Goal: Task Accomplishment & Management: Manage account settings

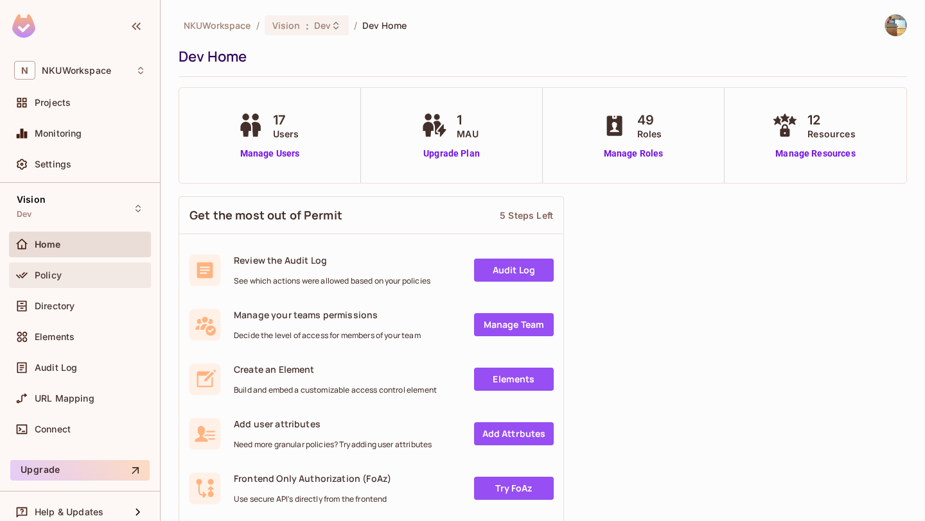
click at [69, 270] on div "Policy" at bounding box center [90, 275] width 111 height 10
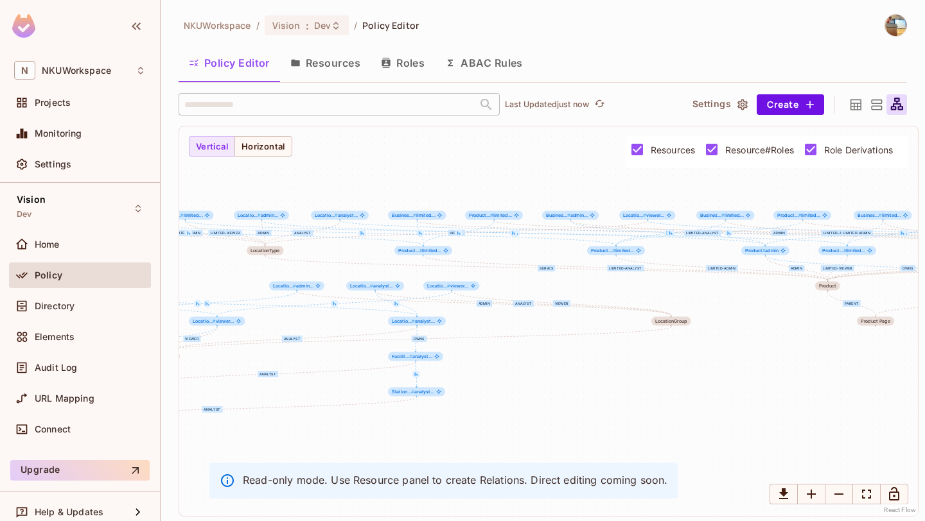
click at [337, 61] on button "Resources" at bounding box center [325, 63] width 91 height 32
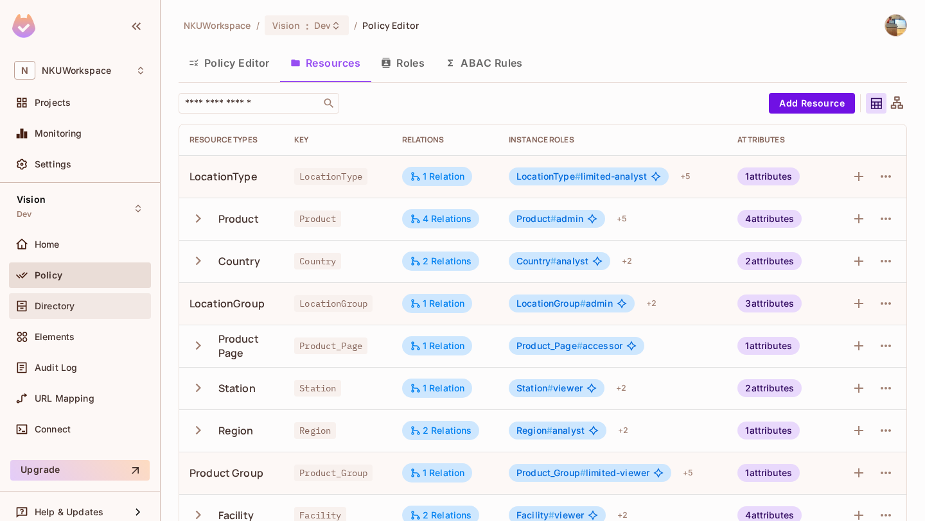
click at [68, 313] on div "Directory" at bounding box center [80, 306] width 132 height 15
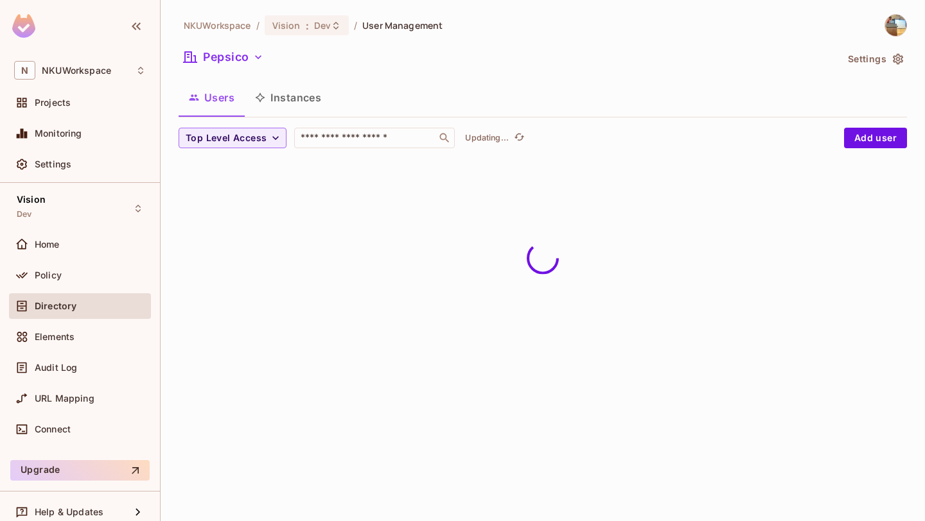
click at [297, 107] on button "Instances" at bounding box center [288, 98] width 87 height 32
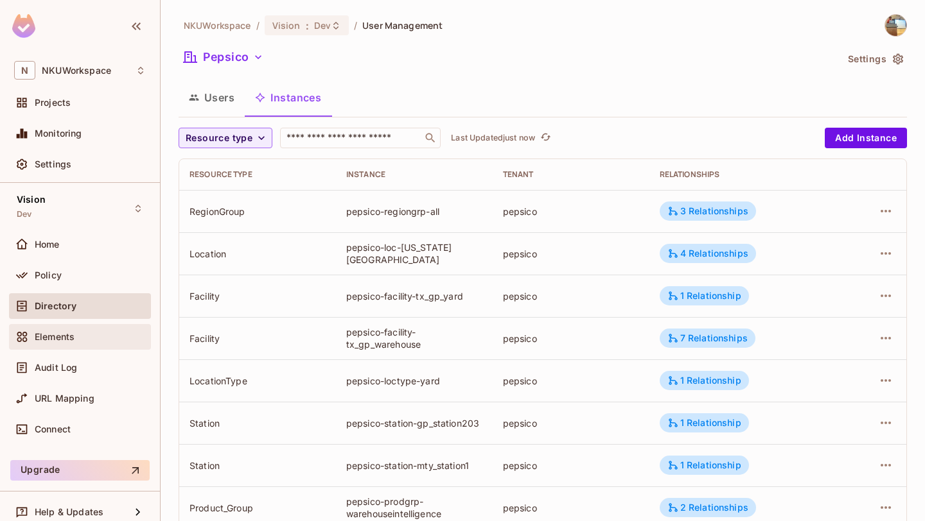
click at [75, 333] on div "Elements" at bounding box center [90, 337] width 111 height 10
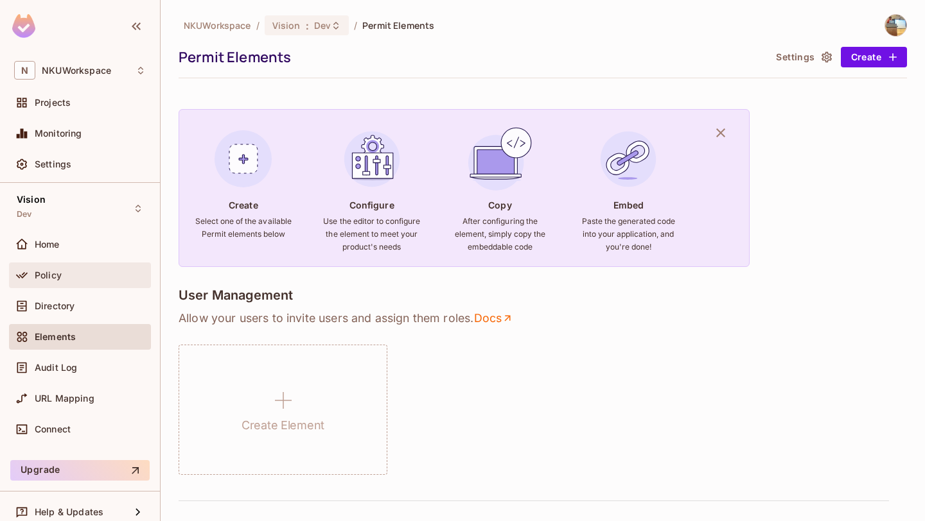
click at [73, 270] on div "Policy" at bounding box center [90, 275] width 111 height 10
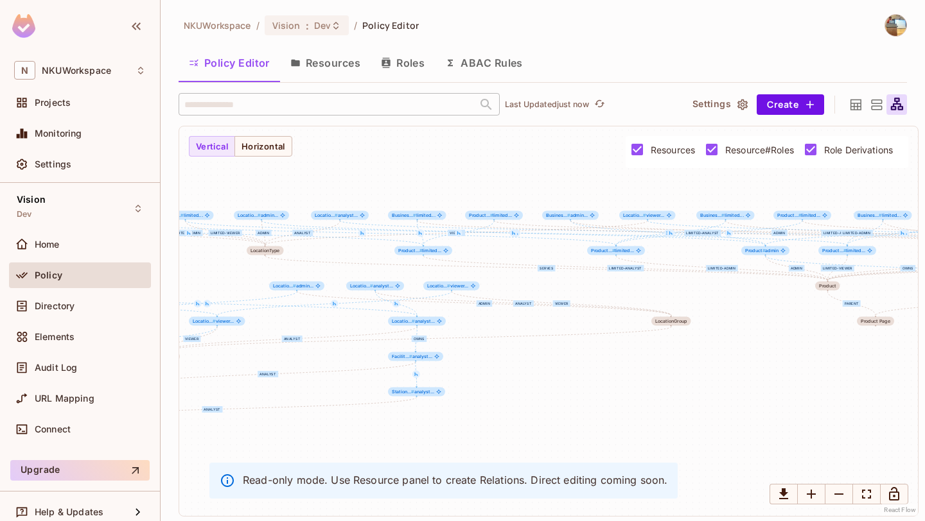
click at [403, 73] on button "Roles" at bounding box center [403, 63] width 64 height 32
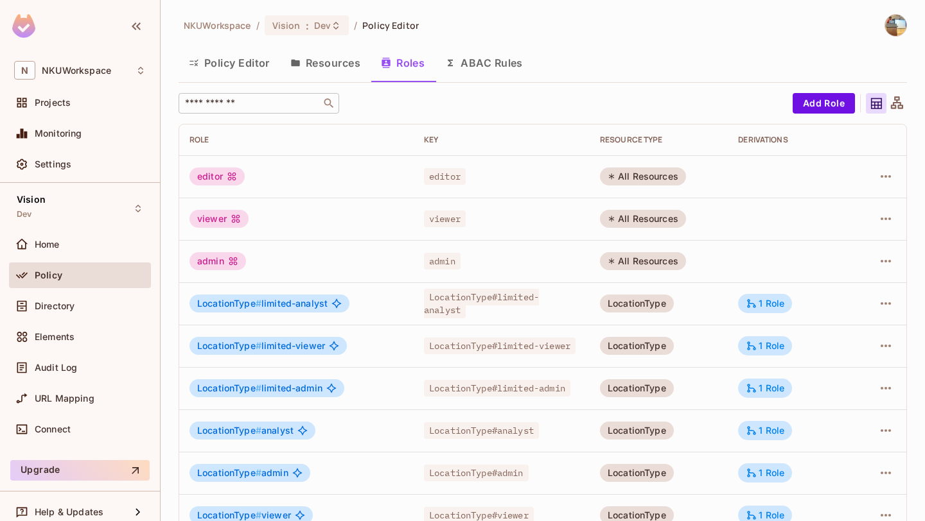
click at [281, 107] on input "text" at bounding box center [249, 103] width 135 height 13
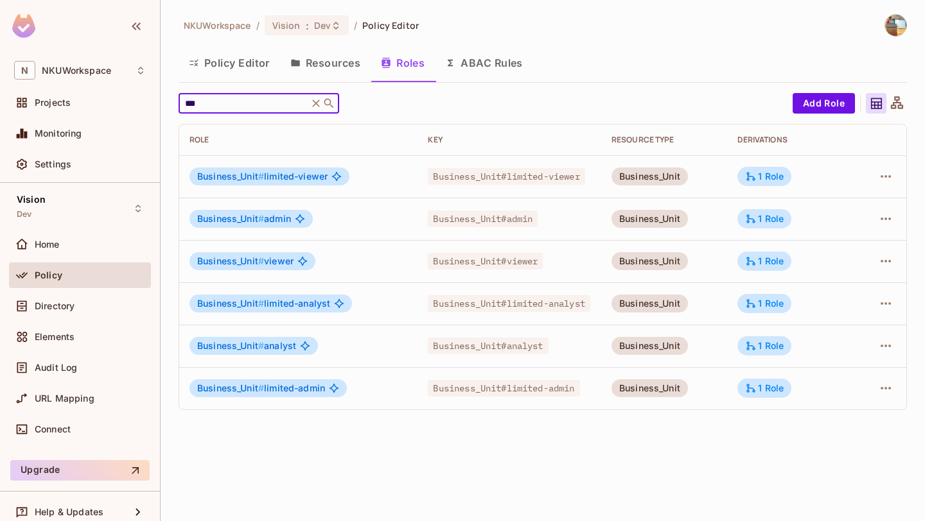
type input "***"
click at [276, 219] on span "Business_Unit # admin" at bounding box center [244, 219] width 94 height 10
click at [872, 214] on div at bounding box center [879, 219] width 33 height 21
click at [891, 217] on icon "button" at bounding box center [885, 218] width 15 height 15
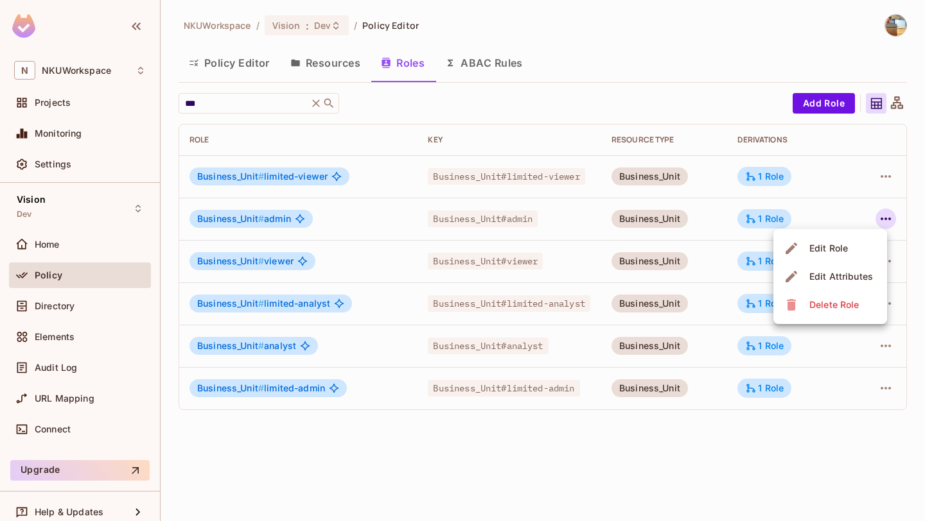
click at [844, 247] on div "Edit Role" at bounding box center [828, 248] width 39 height 13
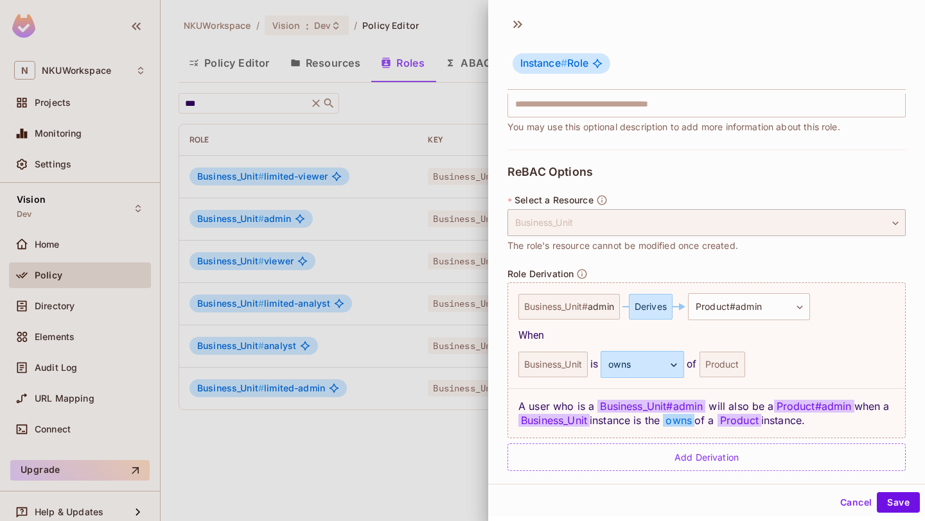
scroll to position [197, 0]
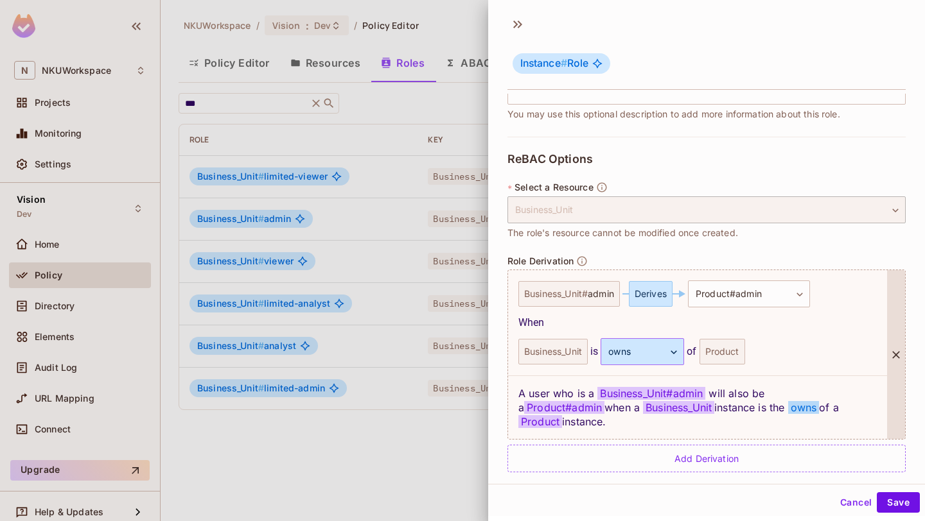
click at [669, 355] on body "N NKUWorkspace Projects Monitoring Settings Vision Dev Home Policy Directory El…" at bounding box center [462, 260] width 925 height 521
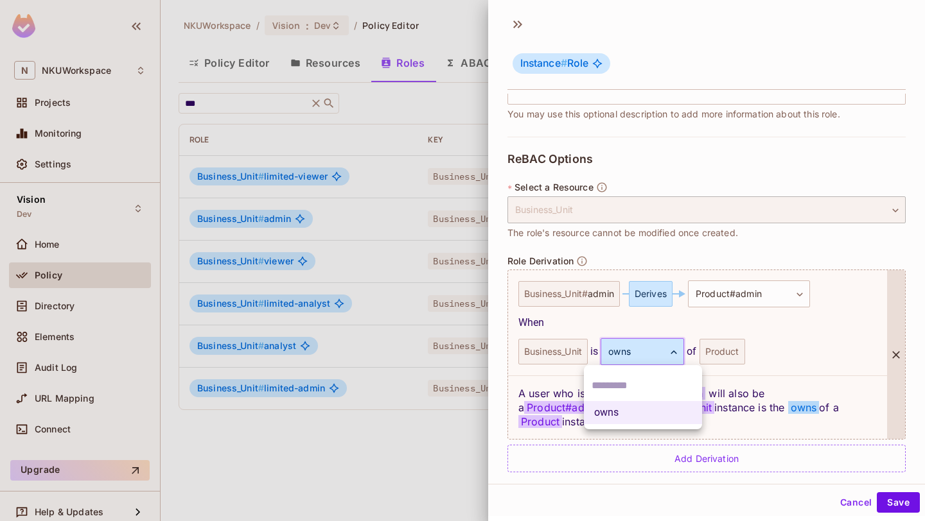
click at [669, 355] on div at bounding box center [462, 260] width 925 height 521
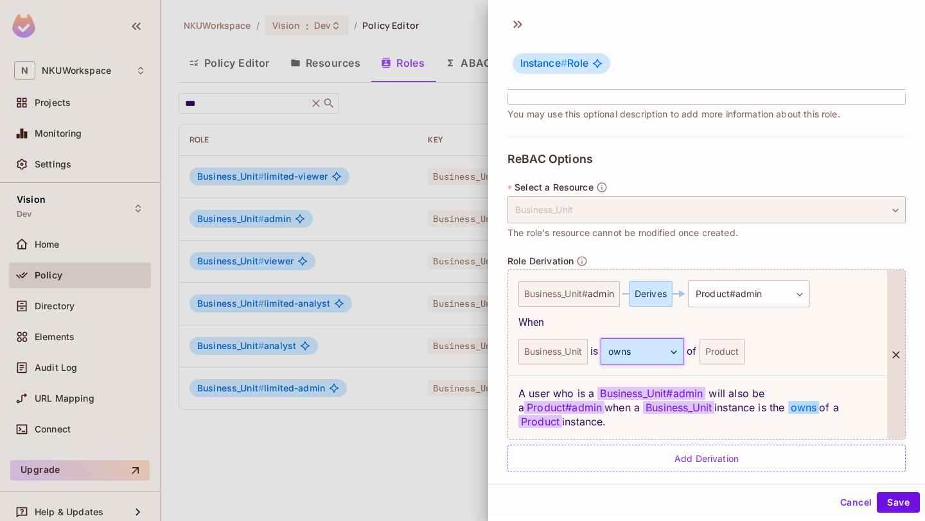
scroll to position [2, 0]
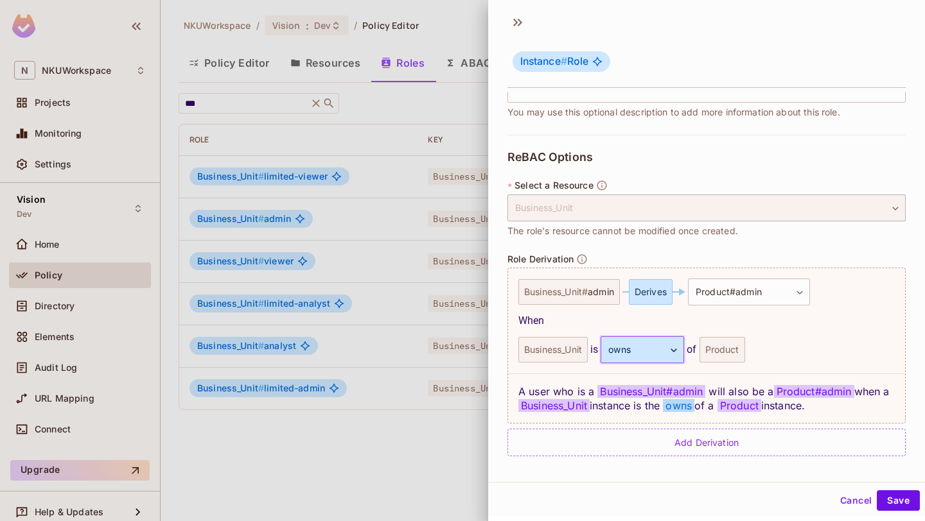
click at [371, 146] on div at bounding box center [462, 260] width 925 height 521
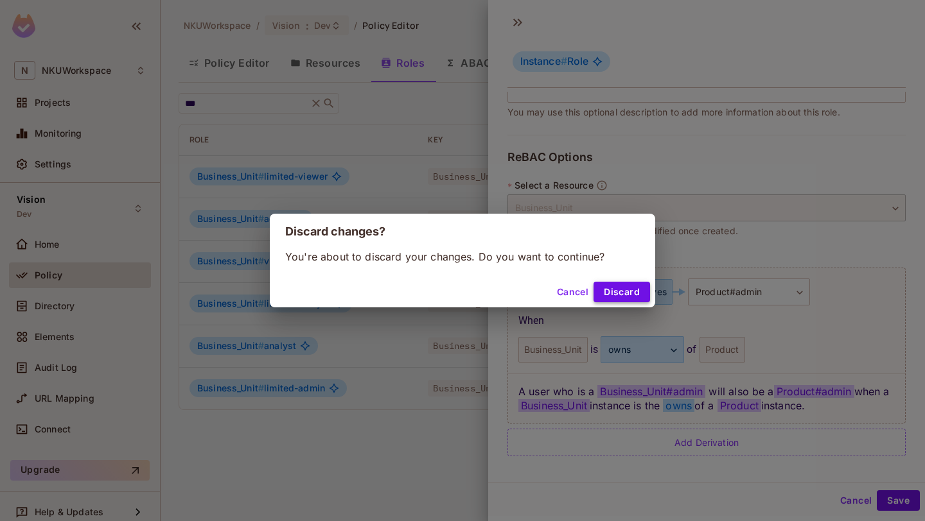
click at [622, 287] on button "Discard" at bounding box center [621, 292] width 57 height 21
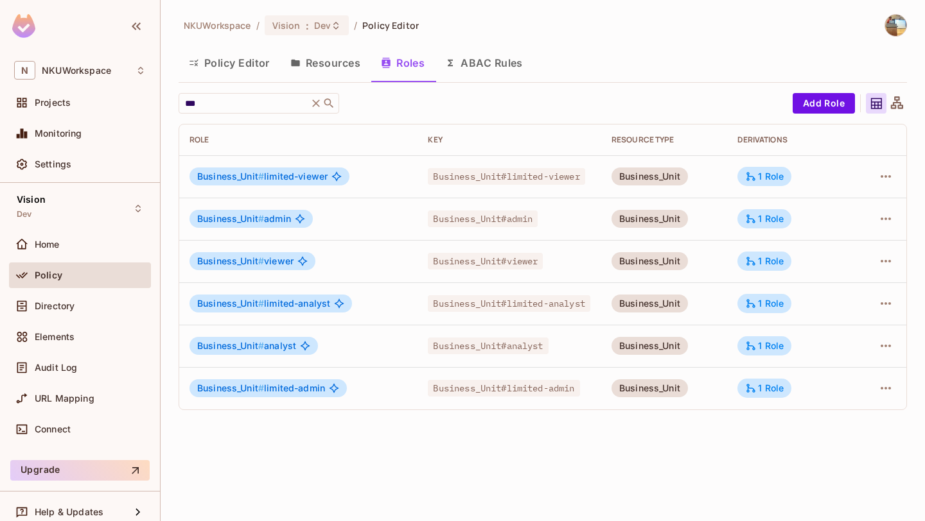
click at [279, 220] on span "Business_Unit # admin" at bounding box center [244, 219] width 94 height 10
click at [306, 220] on div "Business_Unit # admin" at bounding box center [250, 219] width 123 height 18
click at [299, 220] on icon at bounding box center [300, 219] width 10 height 10
click at [502, 225] on span "Business_Unit#admin" at bounding box center [483, 219] width 110 height 17
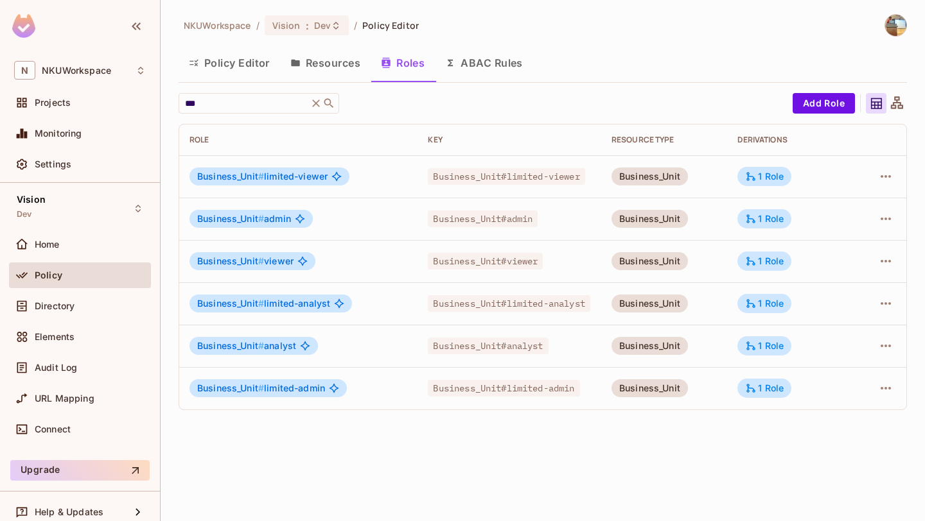
click at [502, 225] on span "Business_Unit#admin" at bounding box center [483, 219] width 110 height 17
click at [661, 222] on div "Business_Unit" at bounding box center [649, 219] width 76 height 18
click at [763, 223] on div "1 Role" at bounding box center [764, 219] width 39 height 12
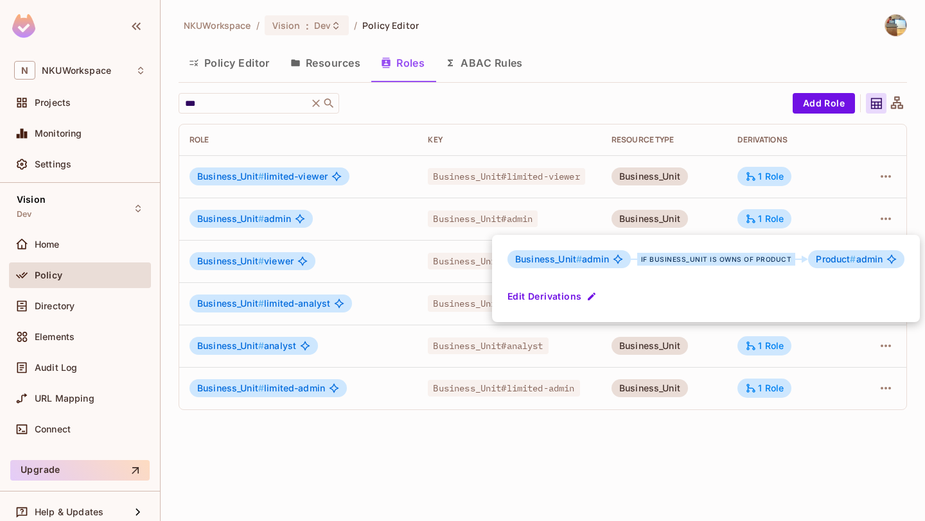
click at [793, 219] on div at bounding box center [462, 260] width 925 height 521
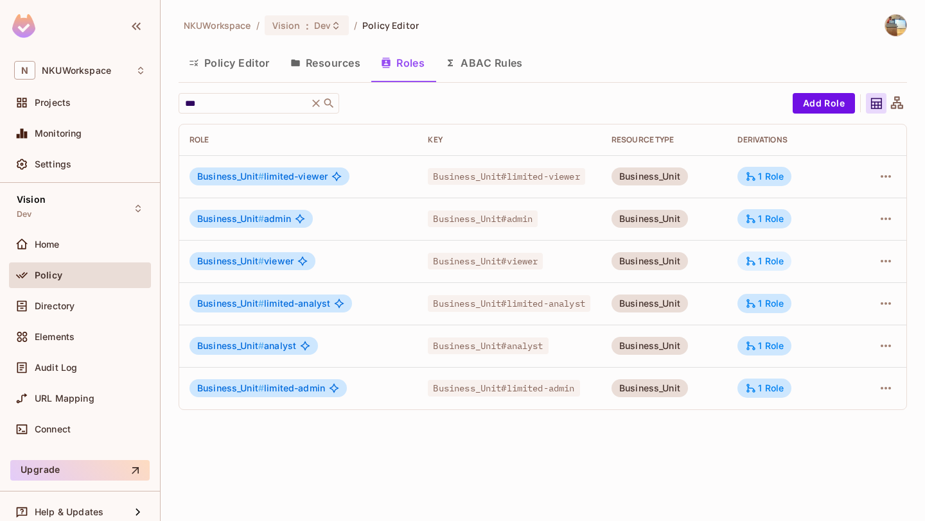
click at [766, 257] on div "1 Role" at bounding box center [764, 262] width 39 height 12
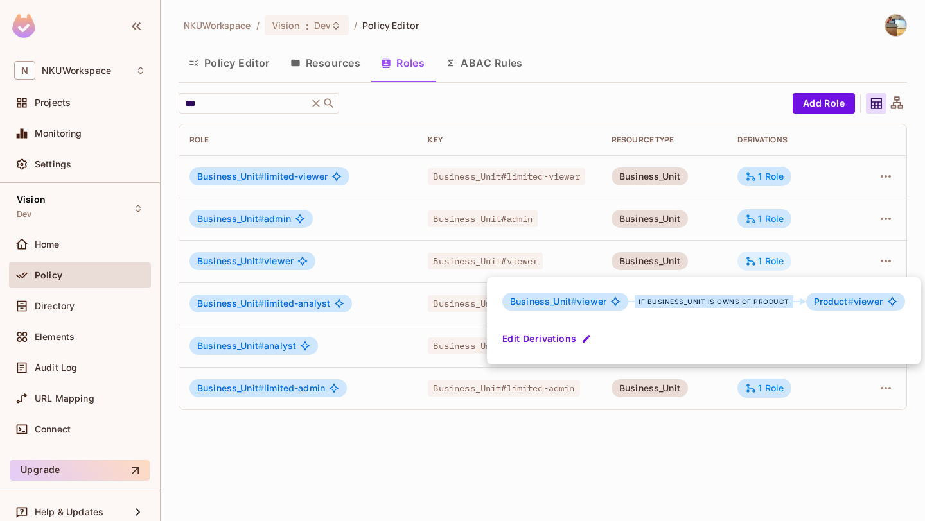
click at [766, 257] on div at bounding box center [462, 260] width 925 height 521
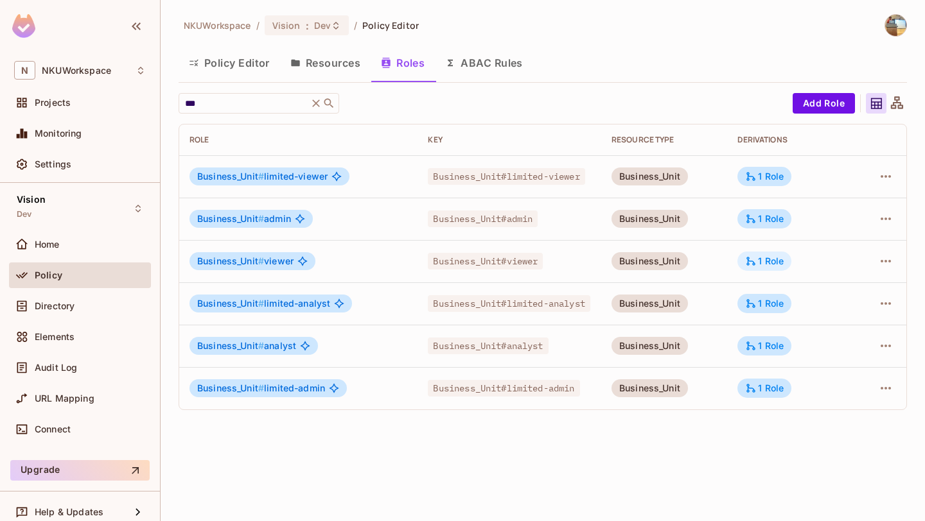
click at [766, 257] on div "1 Role" at bounding box center [764, 262] width 39 height 12
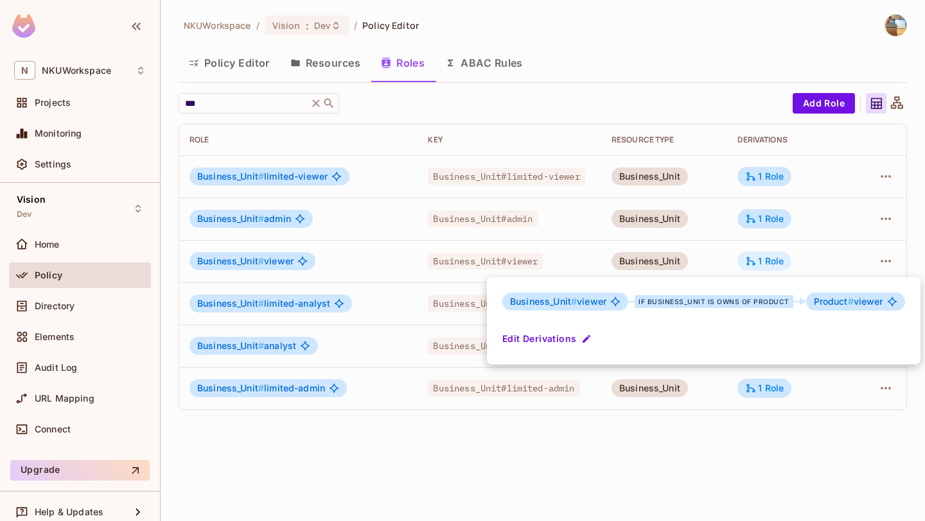
click at [766, 257] on div at bounding box center [462, 260] width 925 height 521
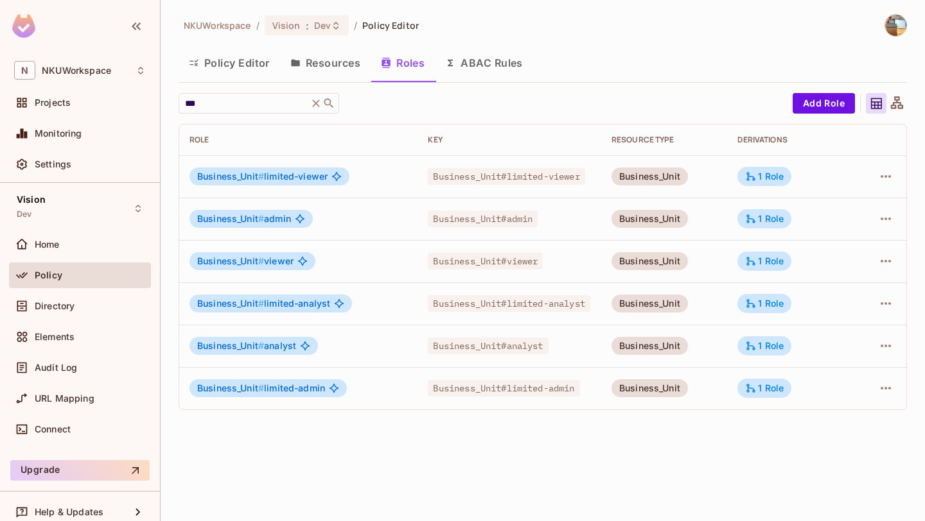
click at [338, 73] on button "Resources" at bounding box center [325, 63] width 91 height 32
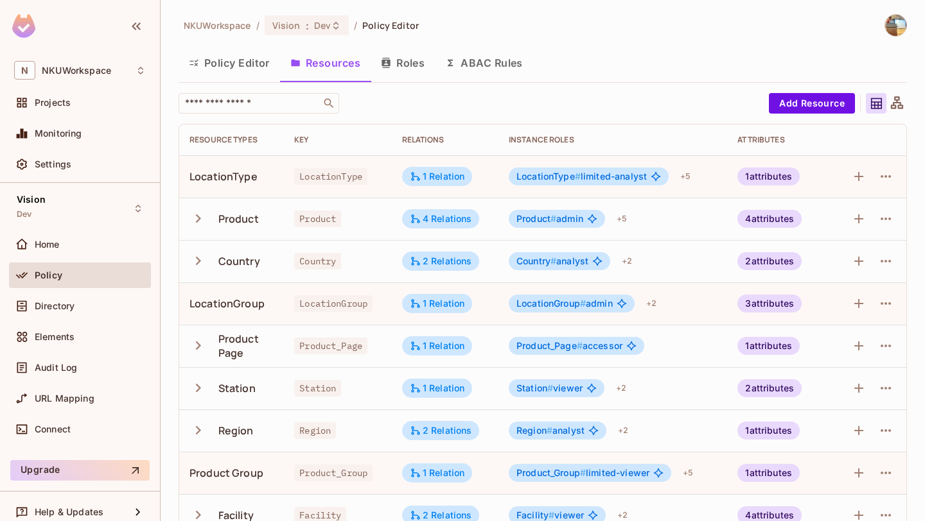
click at [208, 216] on button "button" at bounding box center [200, 219] width 22 height 28
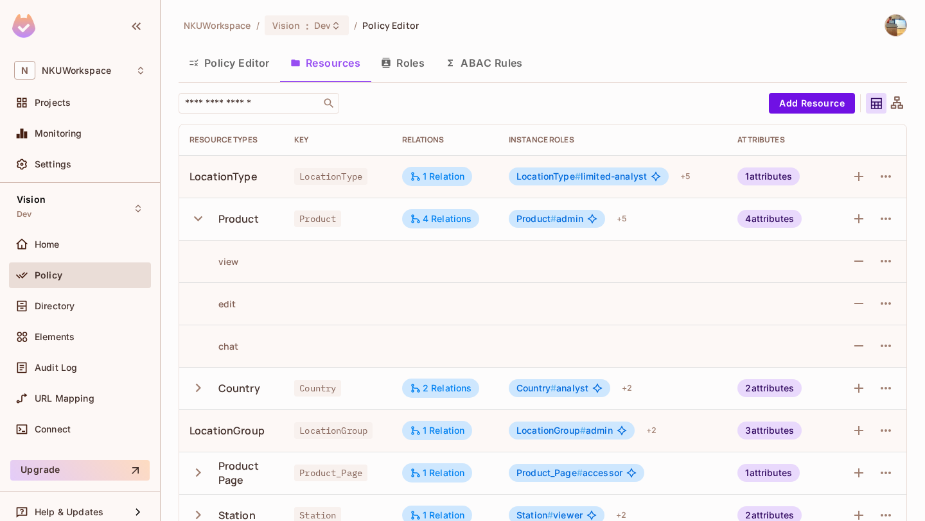
click at [216, 265] on div "view" at bounding box center [213, 262] width 49 height 12
click at [888, 258] on icon "button" at bounding box center [885, 261] width 15 height 15
click at [888, 258] on div at bounding box center [462, 260] width 925 height 521
click at [260, 76] on button "Policy Editor" at bounding box center [229, 63] width 101 height 32
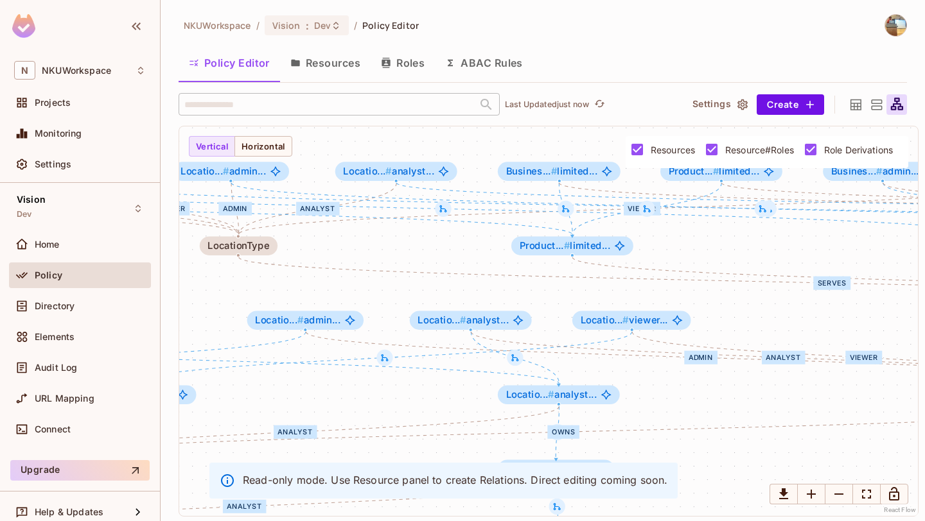
drag, startPoint x: 469, startPoint y: 334, endPoint x: 745, endPoint y: 426, distance: 290.4
click at [742, 424] on div "limited-analyst limited-viewer limited-admin analyst admin viewer serves admin …" at bounding box center [548, 322] width 739 height 390
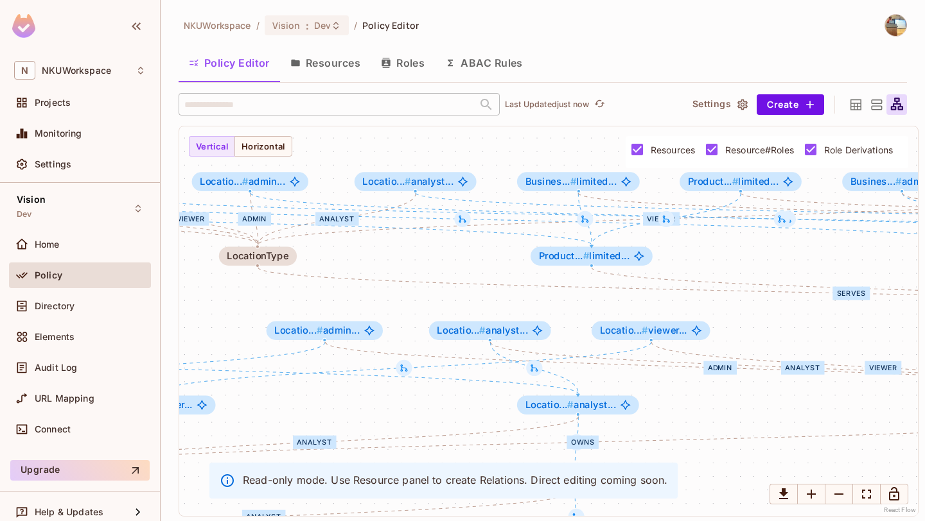
drag, startPoint x: 421, startPoint y: 287, endPoint x: 749, endPoint y: 367, distance: 337.1
click at [749, 148] on span "Resource#Roles" at bounding box center [759, 150] width 69 height 12
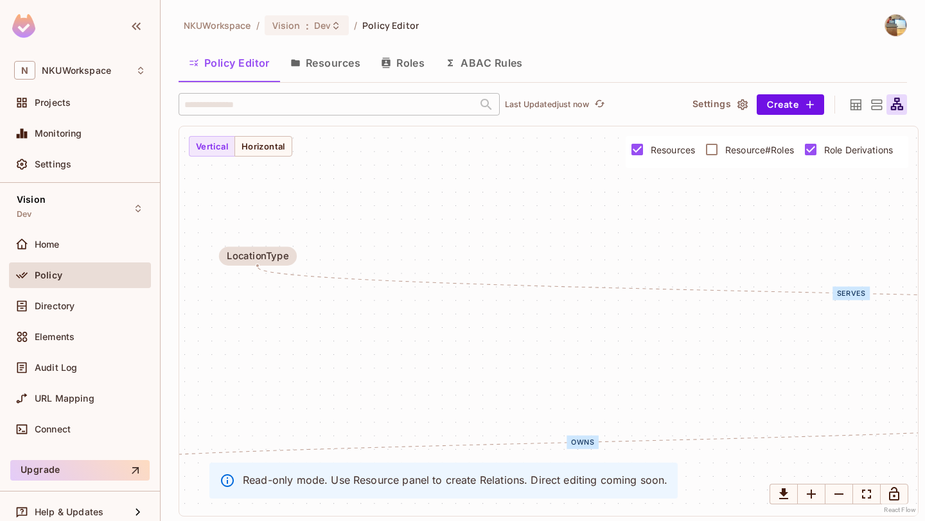
click at [734, 150] on span "Resource#Roles" at bounding box center [759, 150] width 69 height 12
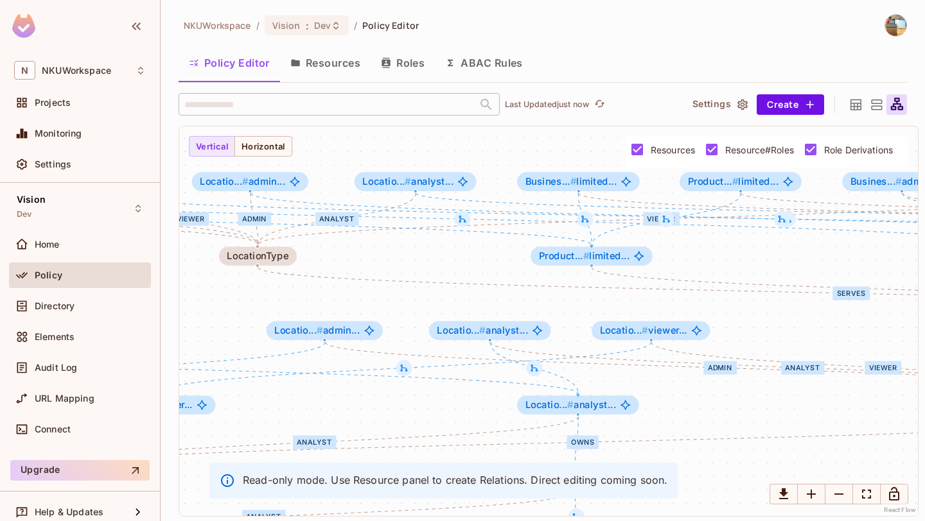
drag, startPoint x: 390, startPoint y: 285, endPoint x: 598, endPoint y: 336, distance: 214.2
click at [253, 184] on span "Locatio... # admin..." at bounding box center [242, 182] width 85 height 11
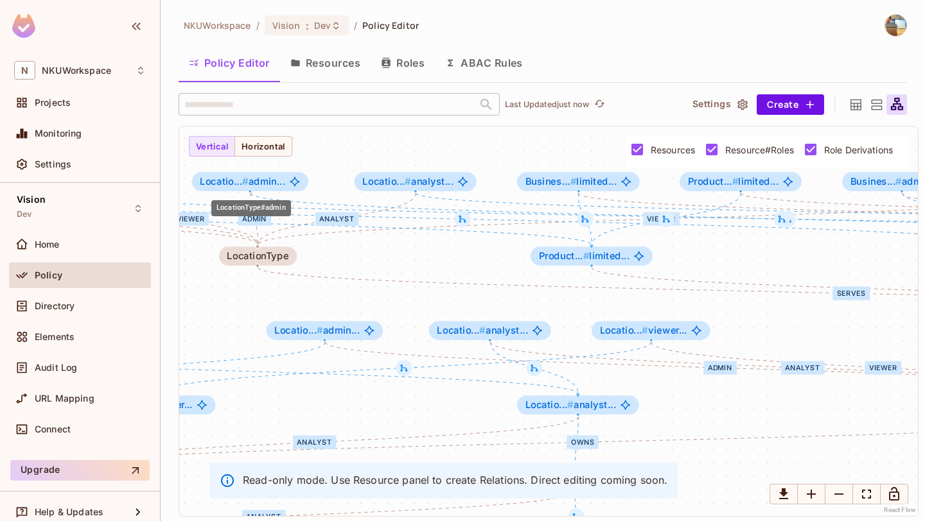
click at [253, 184] on span "Locatio... # admin..." at bounding box center [242, 182] width 85 height 11
click at [342, 66] on button "Resources" at bounding box center [325, 63] width 91 height 32
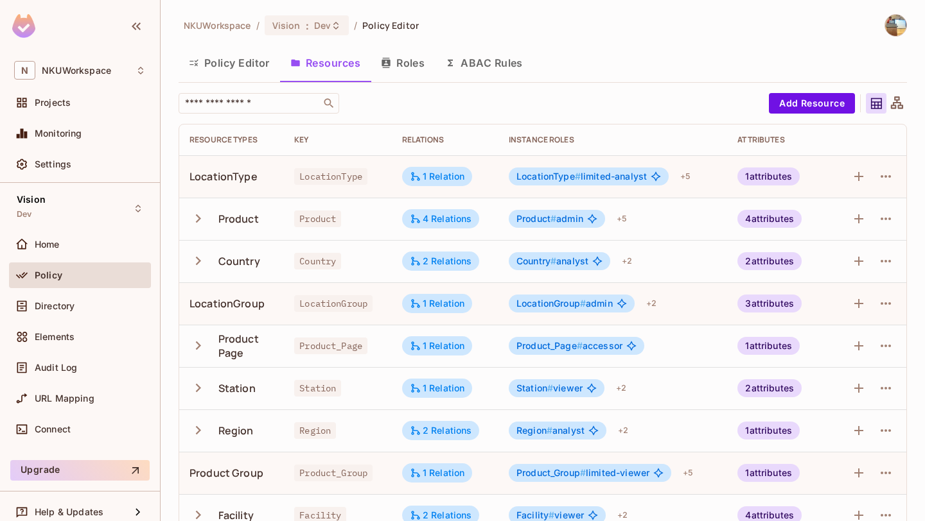
click at [376, 61] on button "Roles" at bounding box center [403, 63] width 64 height 32
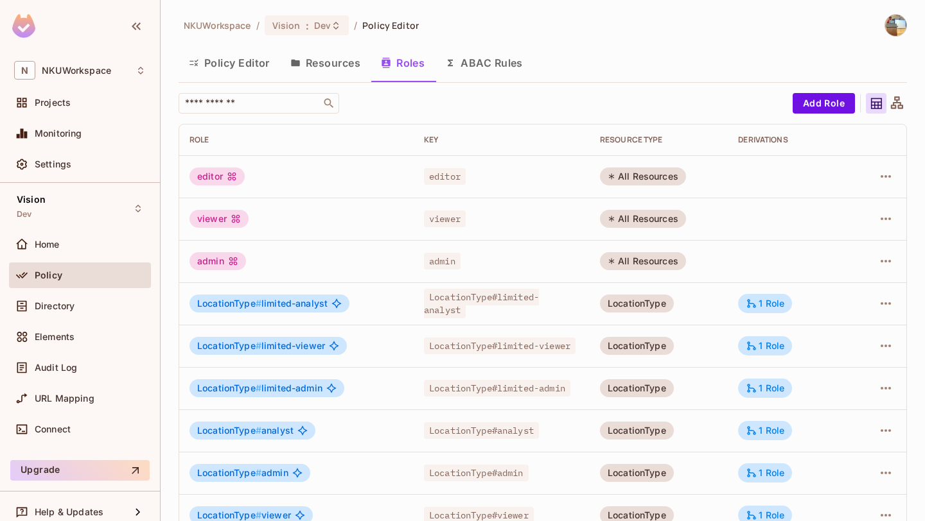
click at [633, 182] on div "All Resources" at bounding box center [643, 177] width 86 height 18
click at [353, 293] on td "LocationType # limited-analyst" at bounding box center [296, 304] width 234 height 42
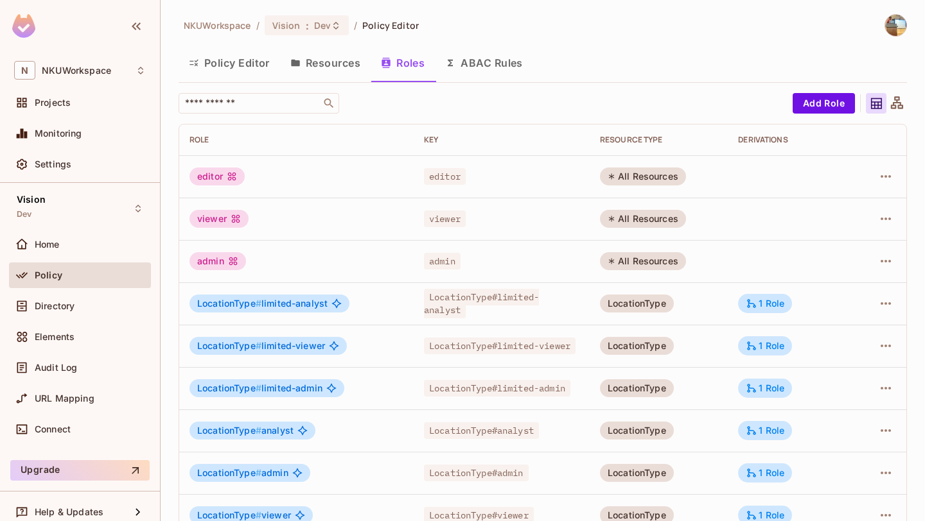
click at [353, 293] on td "LocationType # limited-analyst" at bounding box center [296, 304] width 234 height 42
click at [624, 326] on td "LocationType" at bounding box center [659, 346] width 138 height 42
click at [615, 323] on div at bounding box center [615, 323] width 0 height 0
click at [726, 306] on td "LocationType" at bounding box center [659, 304] width 138 height 42
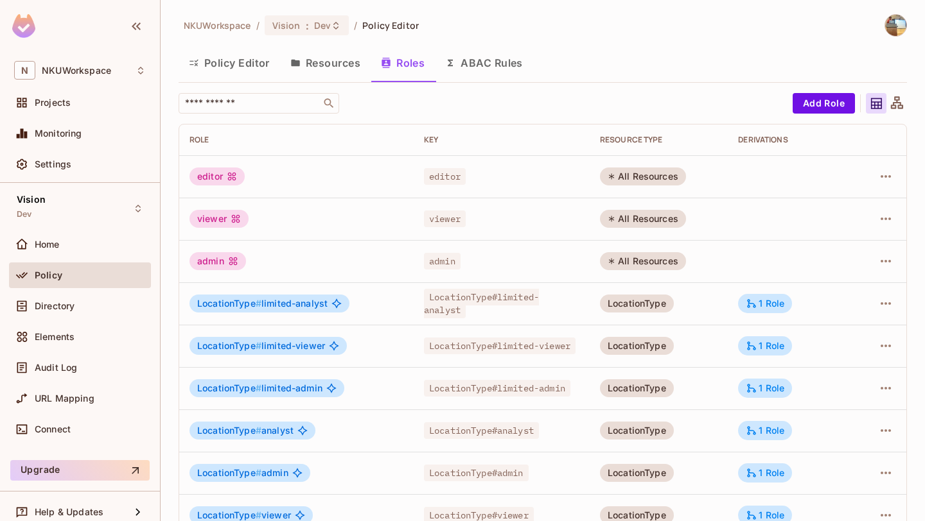
click at [579, 300] on div "LocationType#limited-analyst" at bounding box center [501, 304] width 155 height 26
click at [484, 311] on div "LocationType#limited-analyst" at bounding box center [501, 304] width 155 height 26
